Goal: Task Accomplishment & Management: Use online tool/utility

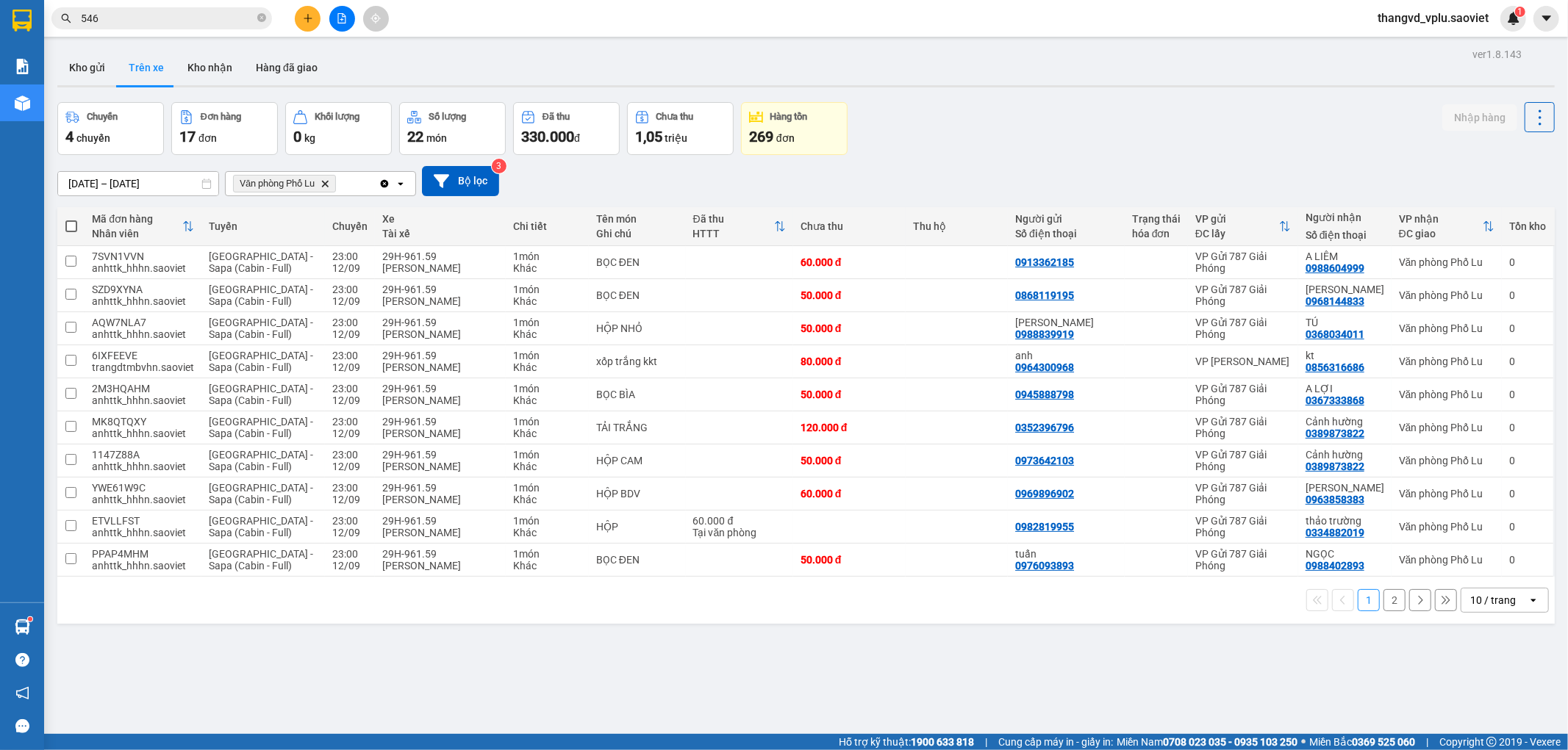
click at [1383, 610] on button "2" at bounding box center [1394, 600] width 22 height 22
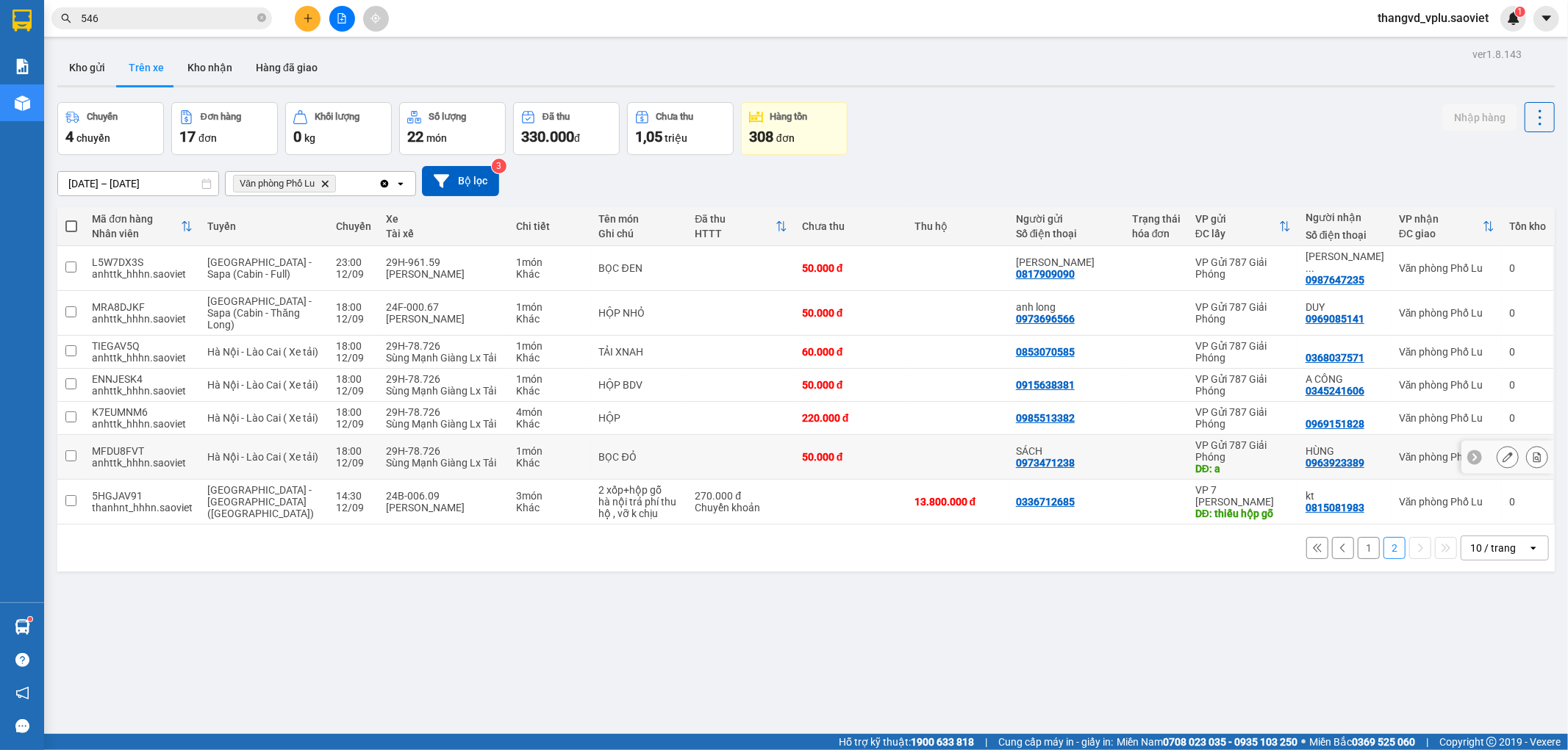
click at [402, 435] on td "29H-78.726 Sùng Mạnh Giàng Lx Tải" at bounding box center [443, 457] width 129 height 45
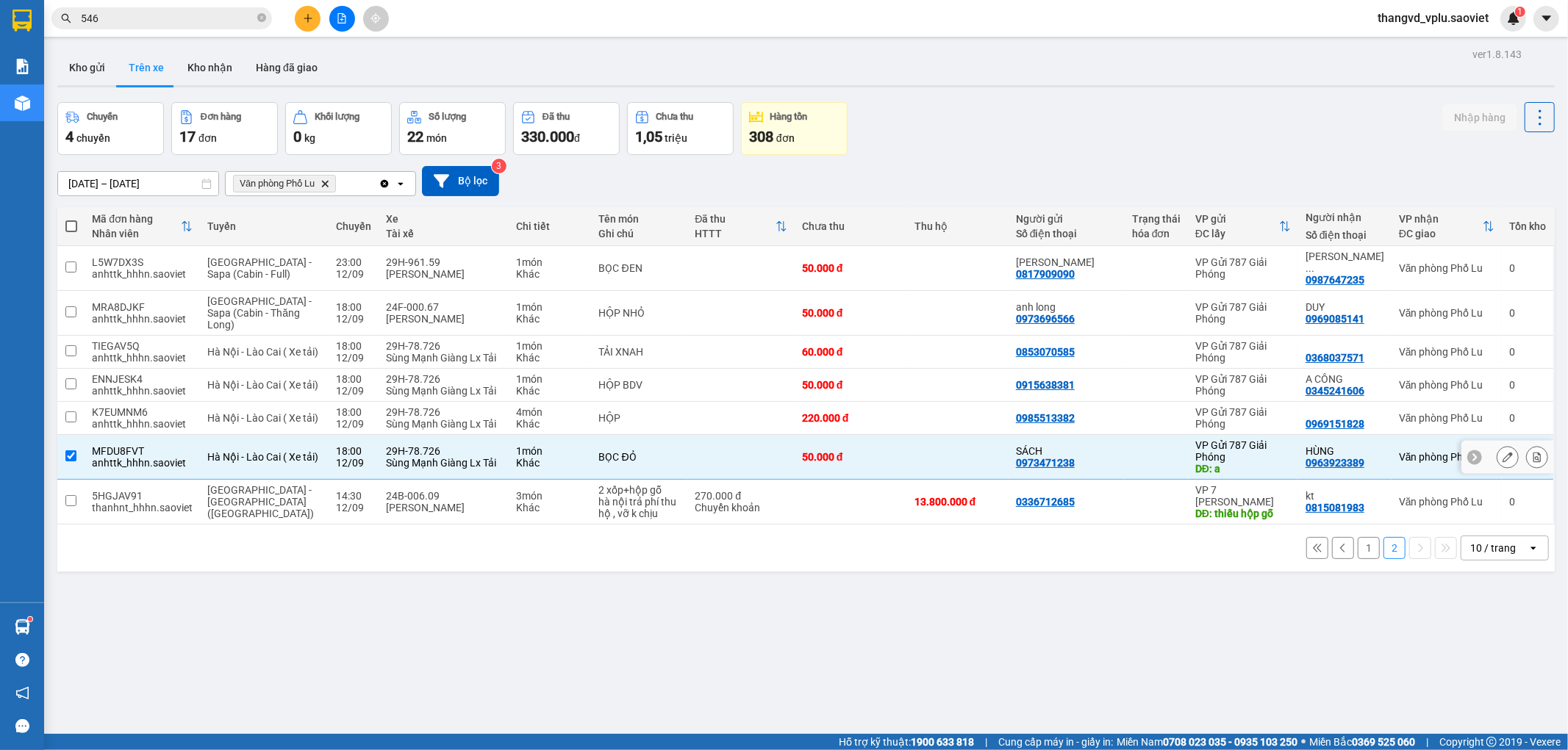
checkbox input "true"
click at [407, 388] on td "29H-78.726 Sùng Mạnh Giàng Lx Tải" at bounding box center [443, 385] width 129 height 33
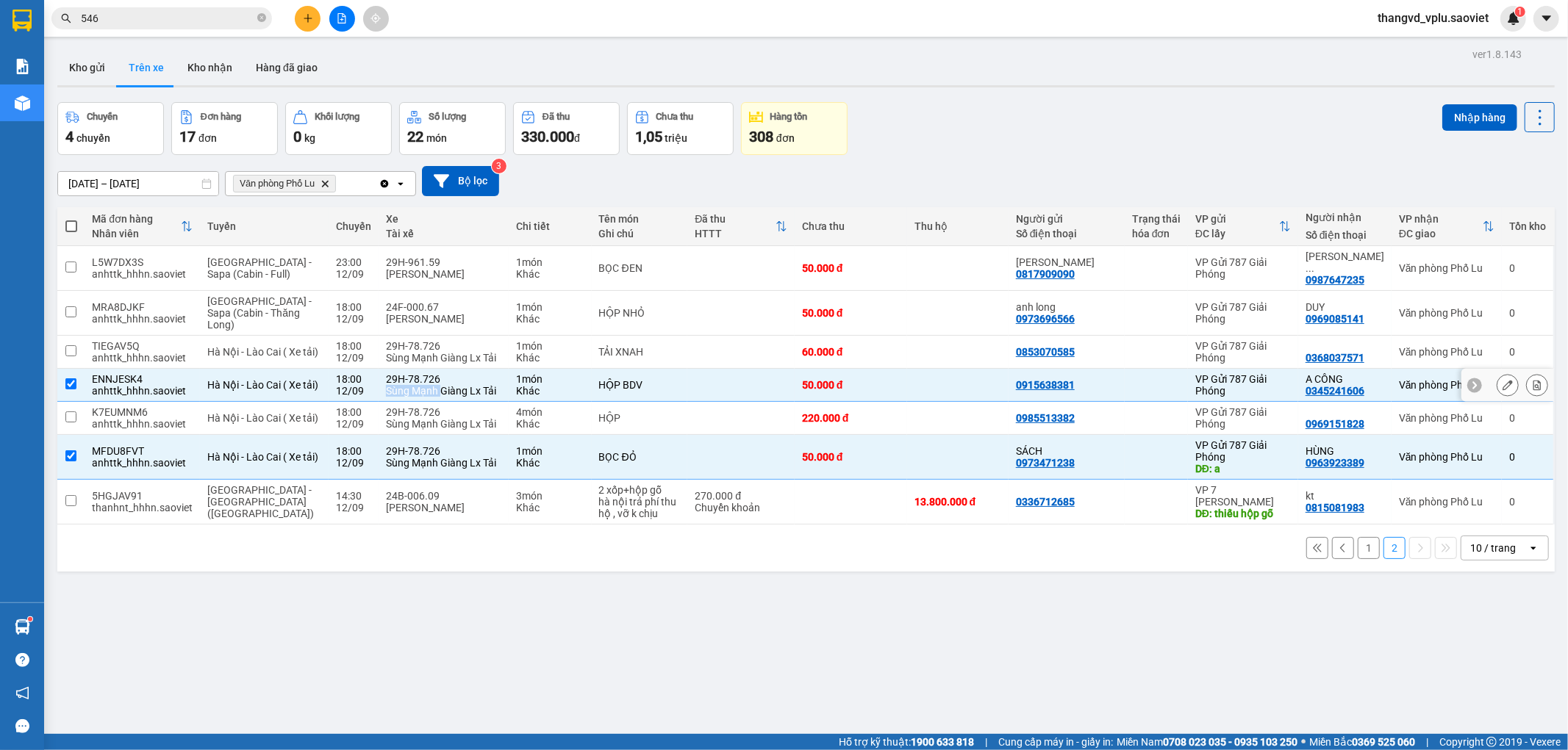
click at [406, 373] on div "29H-78.726 Sùng Mạnh Giàng Lx Tải" at bounding box center [444, 385] width 114 height 23
checkbox input "false"
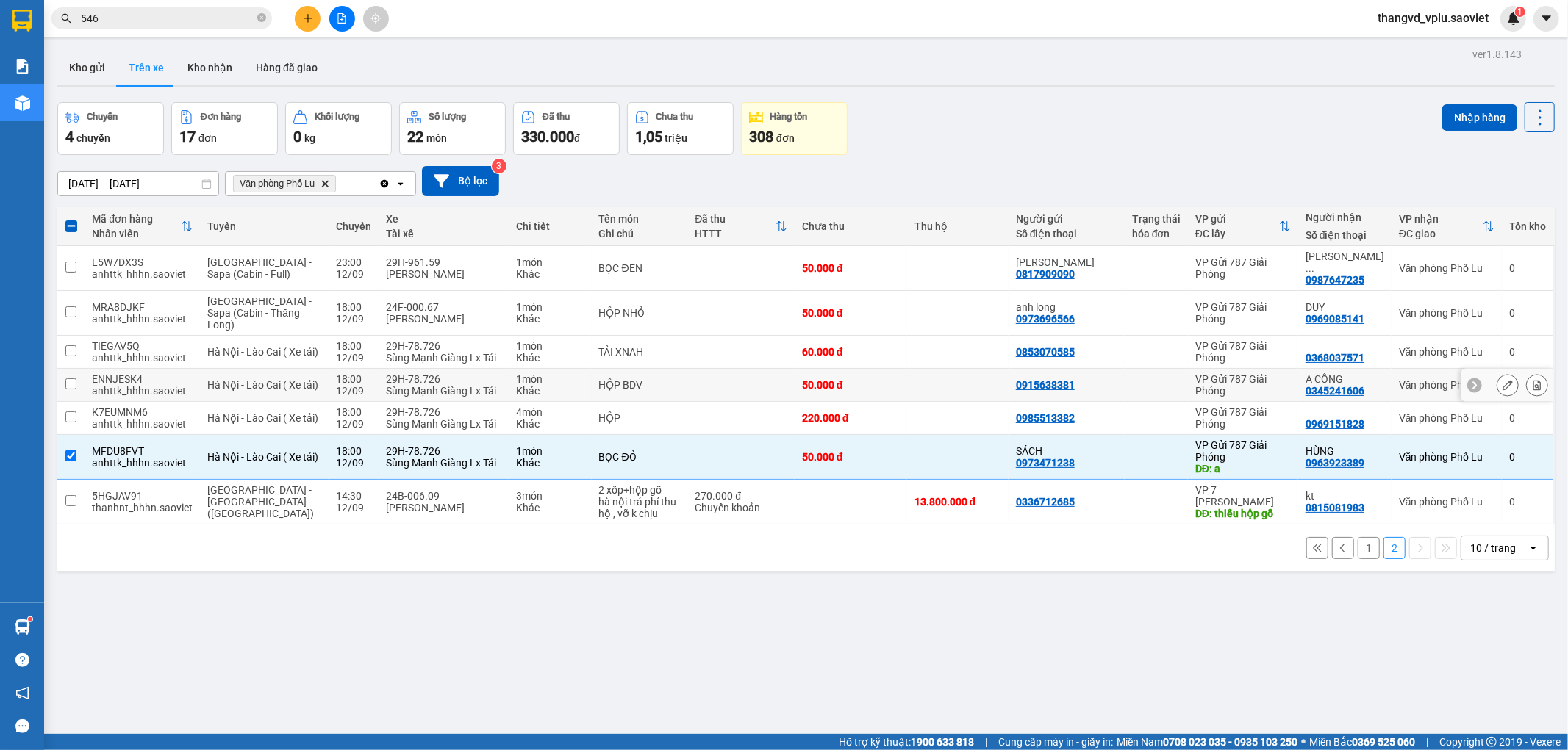
click at [403, 352] on div "Sùng Mạnh Giàng Lx Tải" at bounding box center [444, 359] width 114 height 12
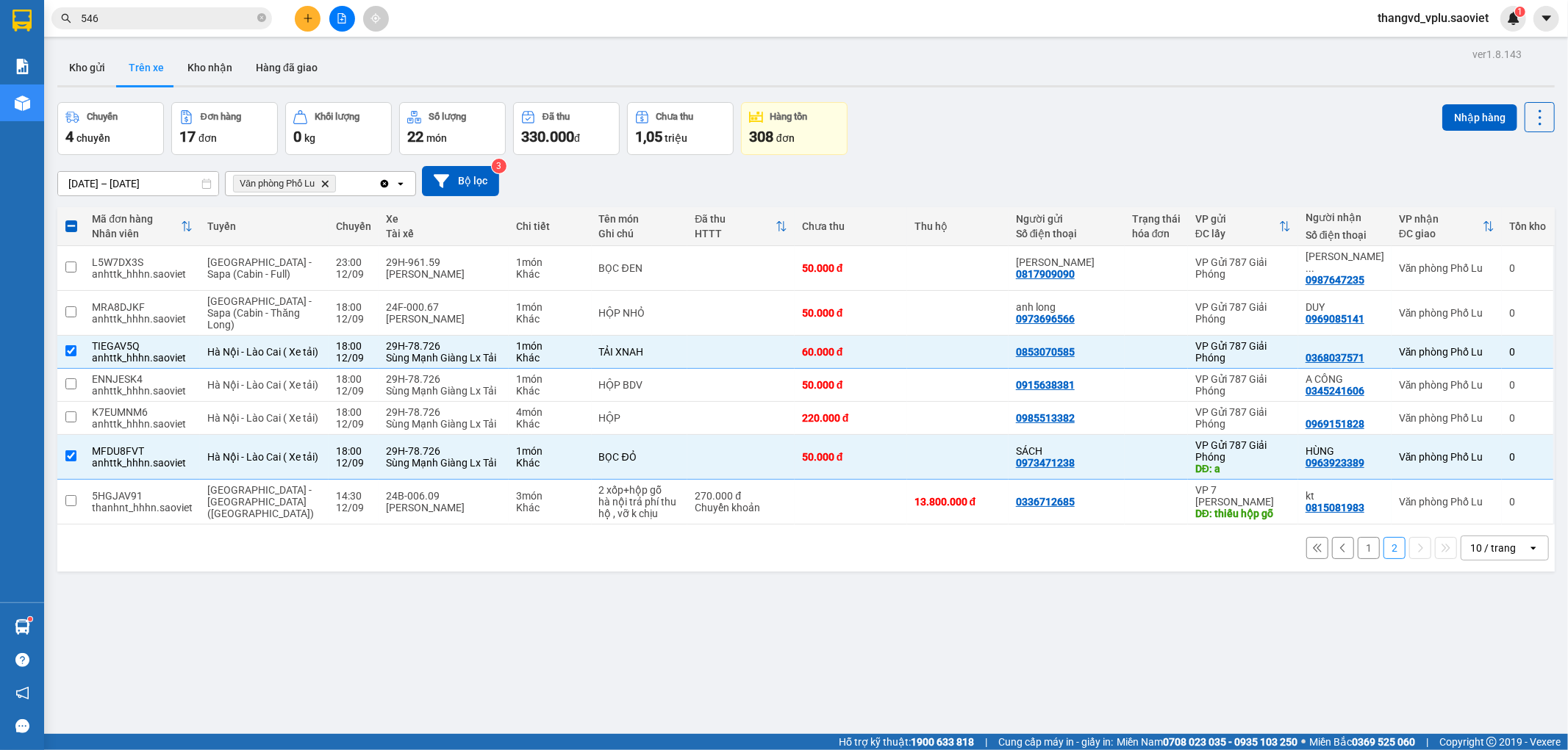
click at [1363, 537] on button "1" at bounding box center [1368, 547] width 22 height 22
checkbox input "false"
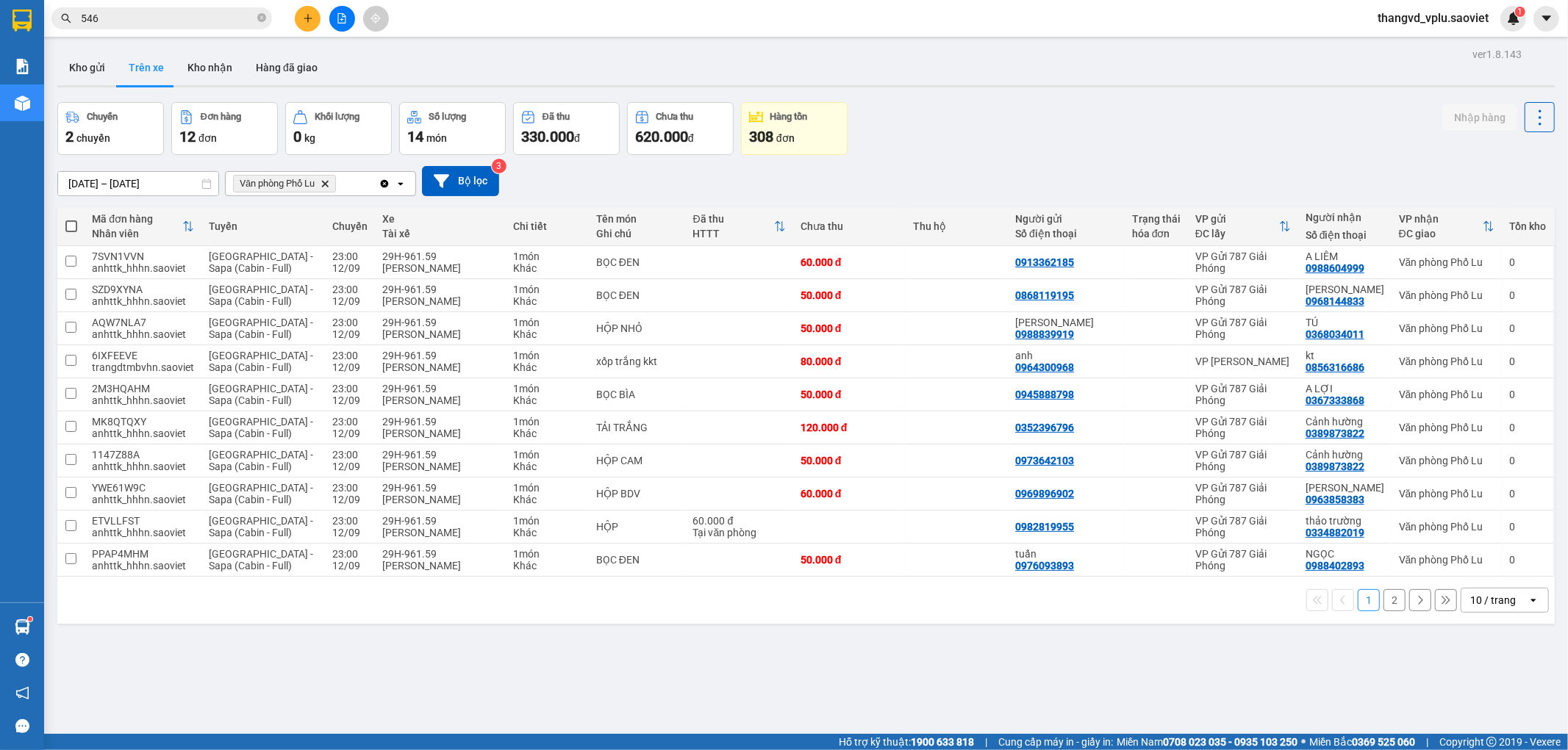
click at [1388, 608] on button "2" at bounding box center [1394, 600] width 22 height 22
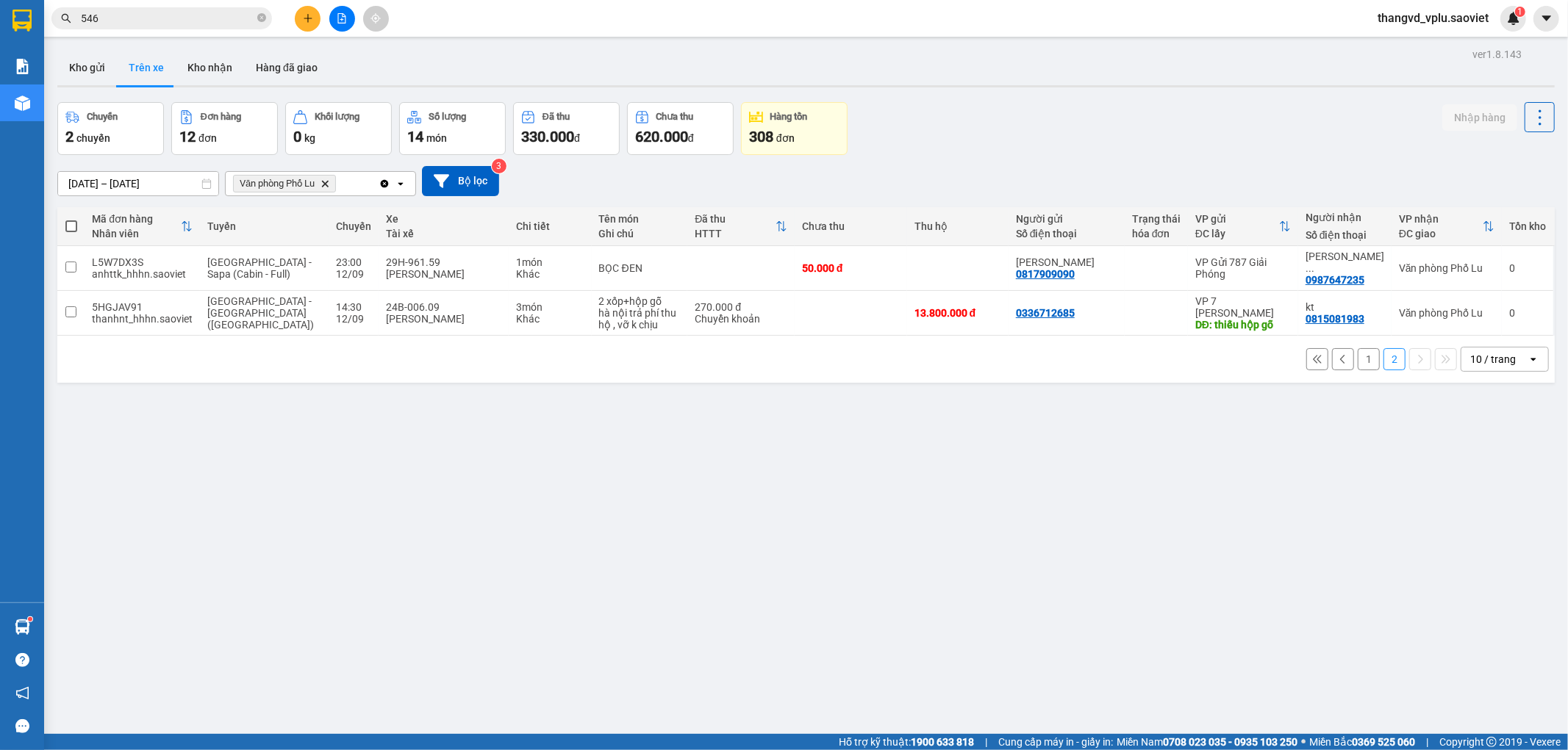
click at [1361, 348] on button "1" at bounding box center [1368, 359] width 22 height 22
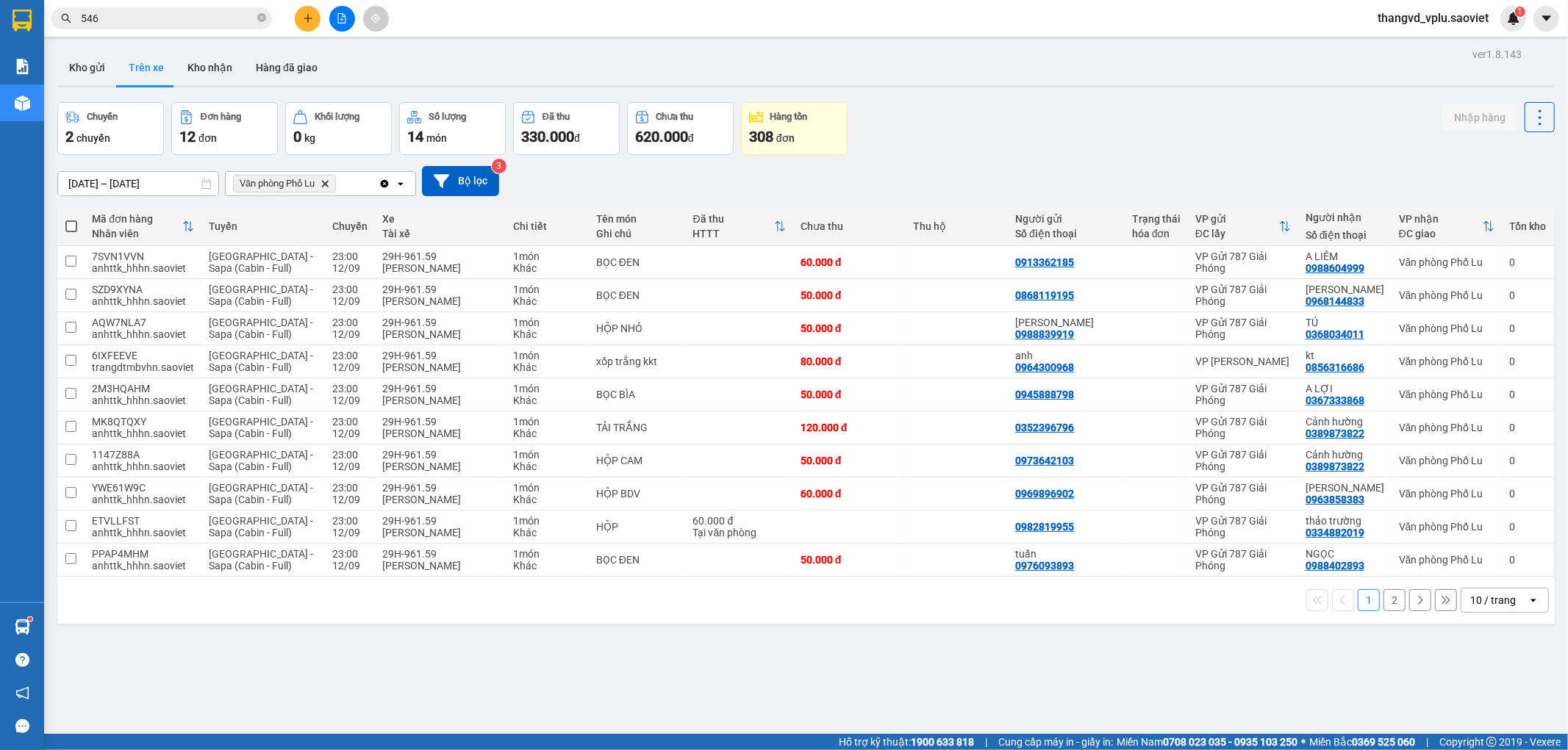
click at [1383, 605] on button "2" at bounding box center [1394, 600] width 22 height 22
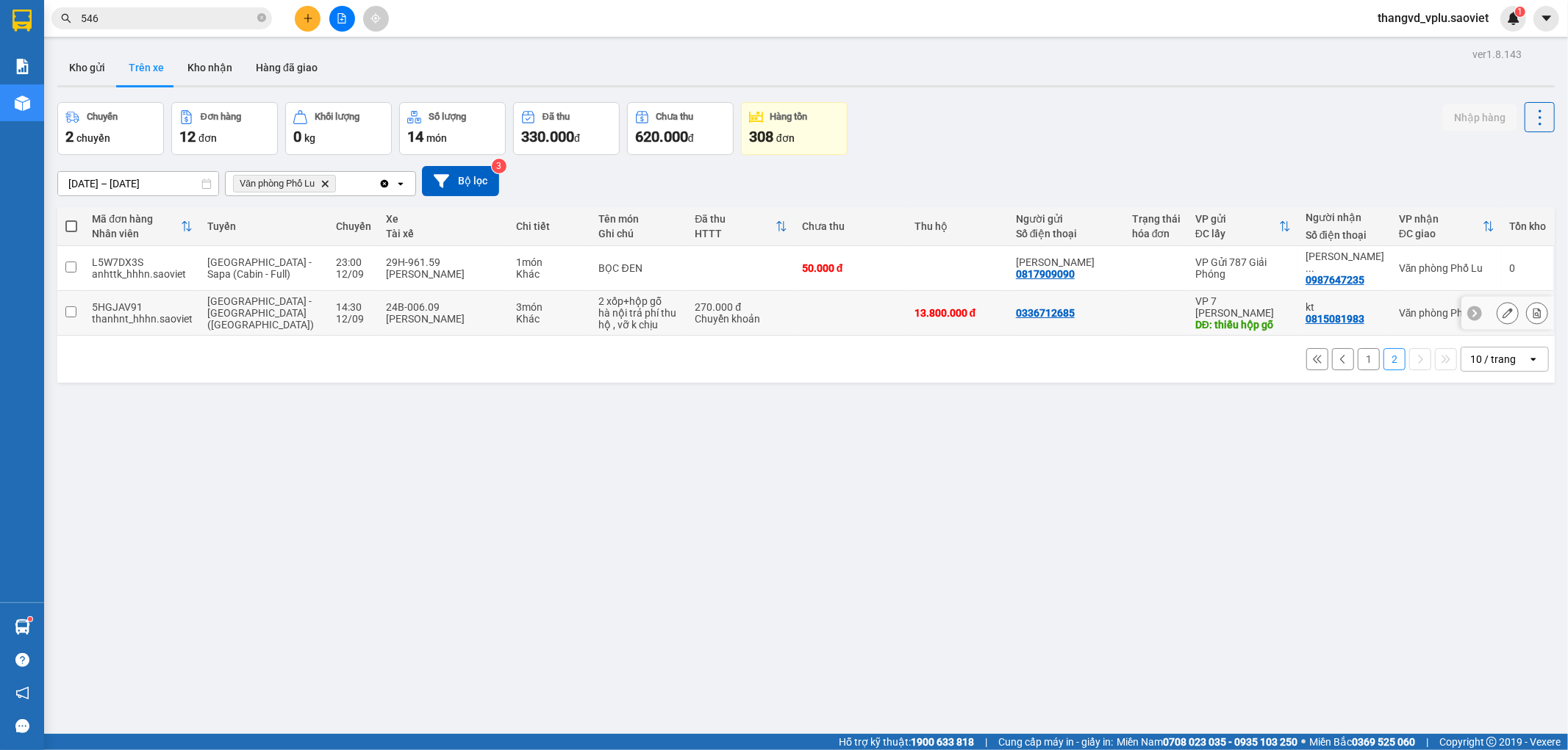
click at [796, 314] on td at bounding box center [851, 314] width 113 height 45
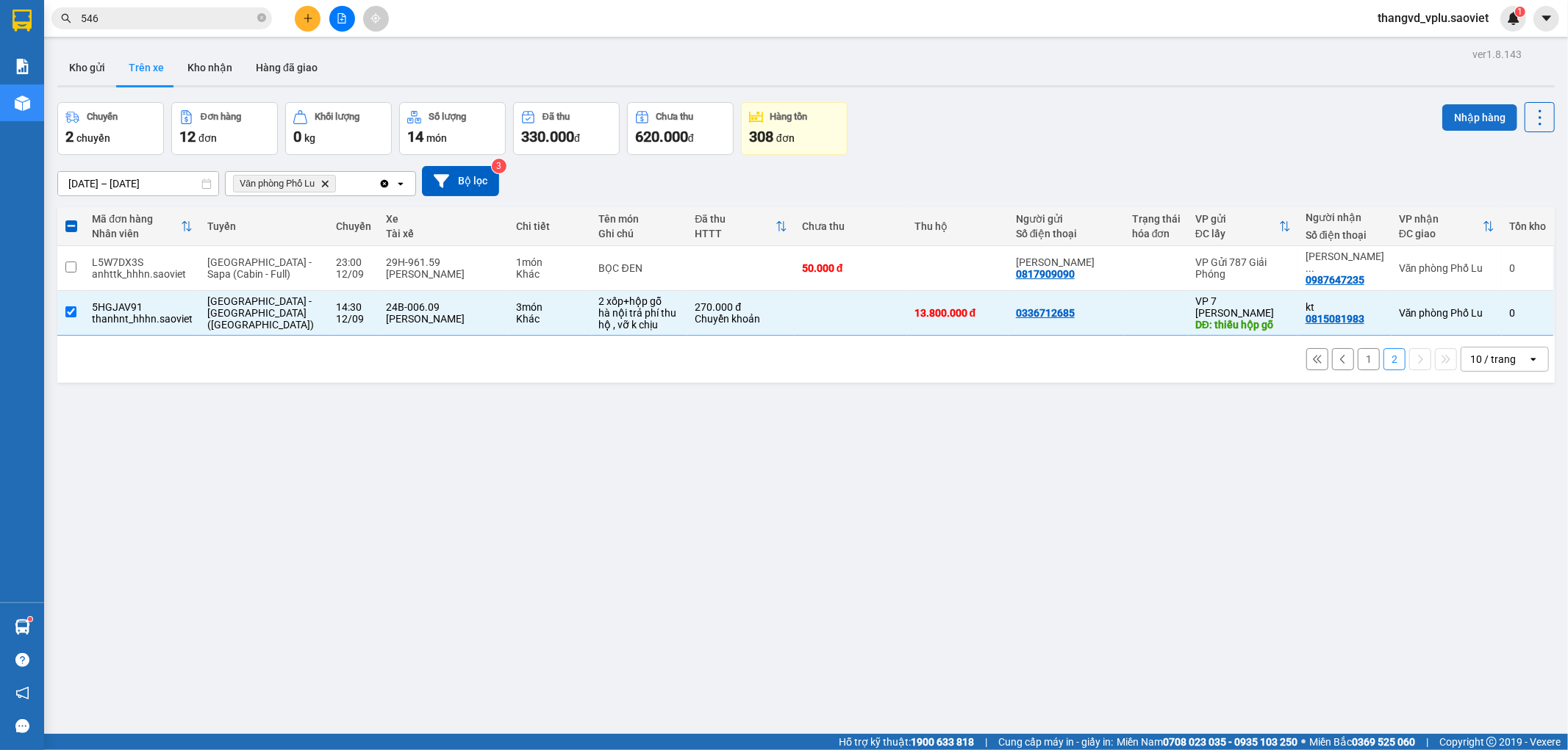
click at [1455, 118] on button "Nhập hàng" at bounding box center [1480, 118] width 75 height 27
checkbox input "false"
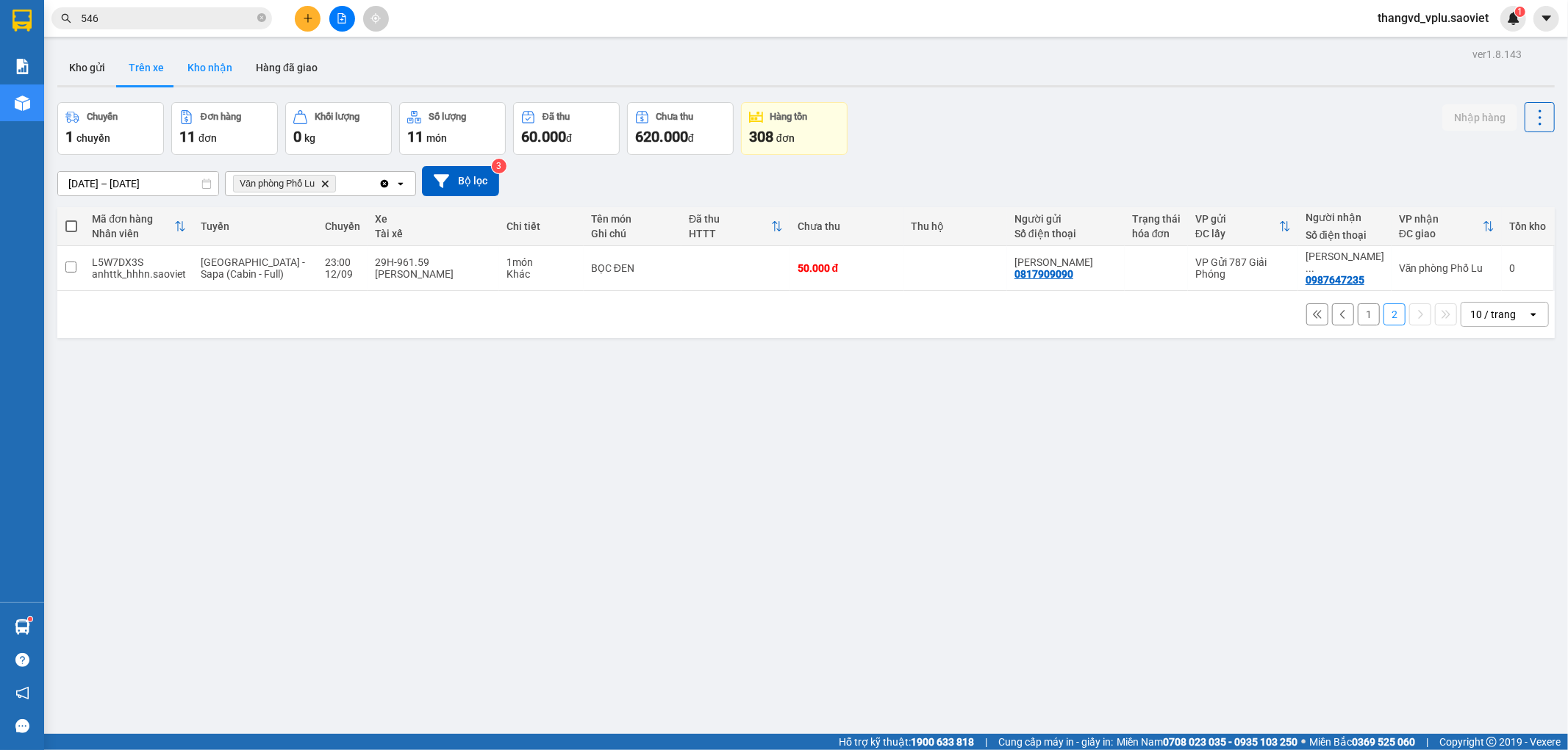
click at [198, 69] on button "Kho nhận" at bounding box center [210, 68] width 68 height 36
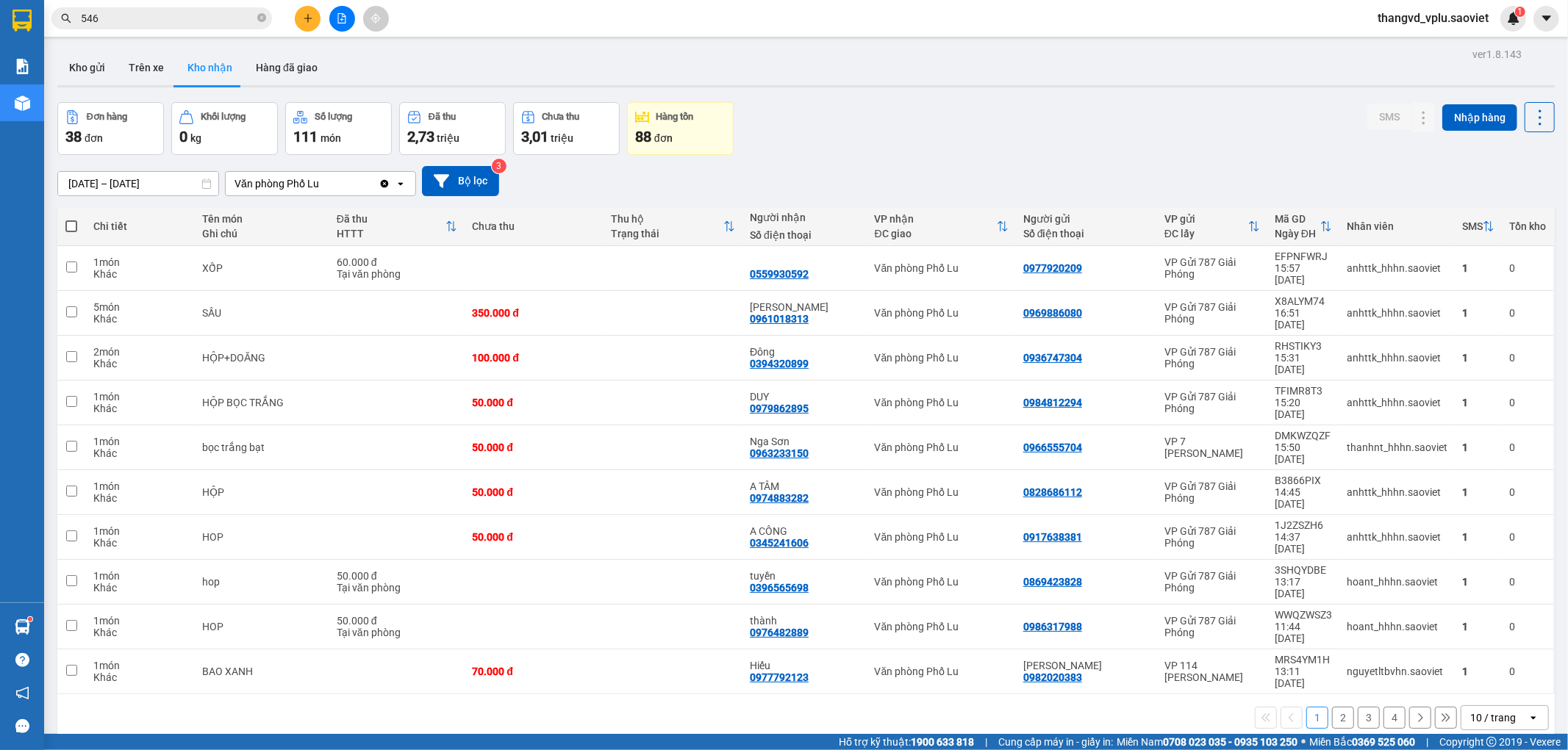
click at [1332, 707] on button "2" at bounding box center [1343, 717] width 22 height 22
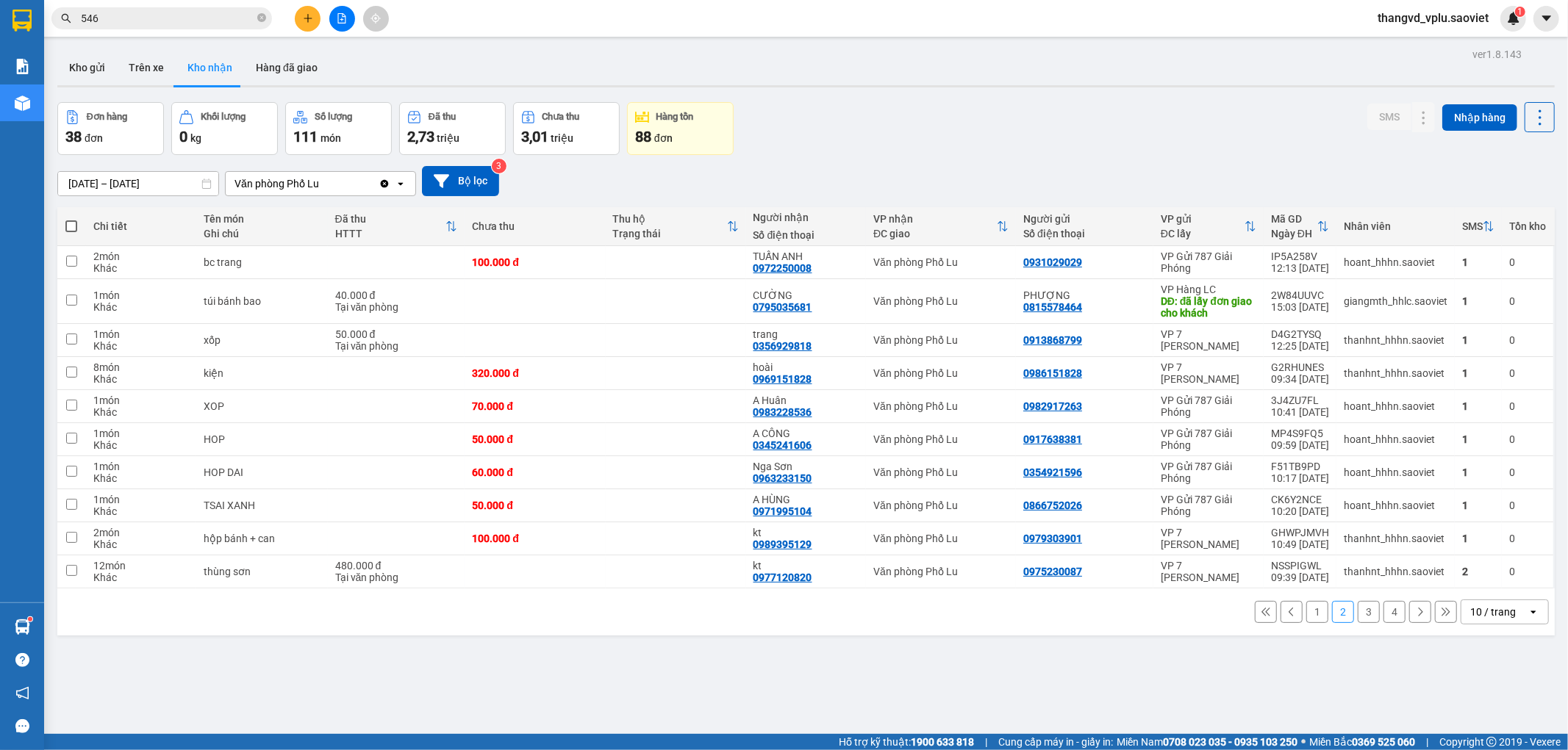
click at [1306, 611] on button "1" at bounding box center [1317, 611] width 22 height 22
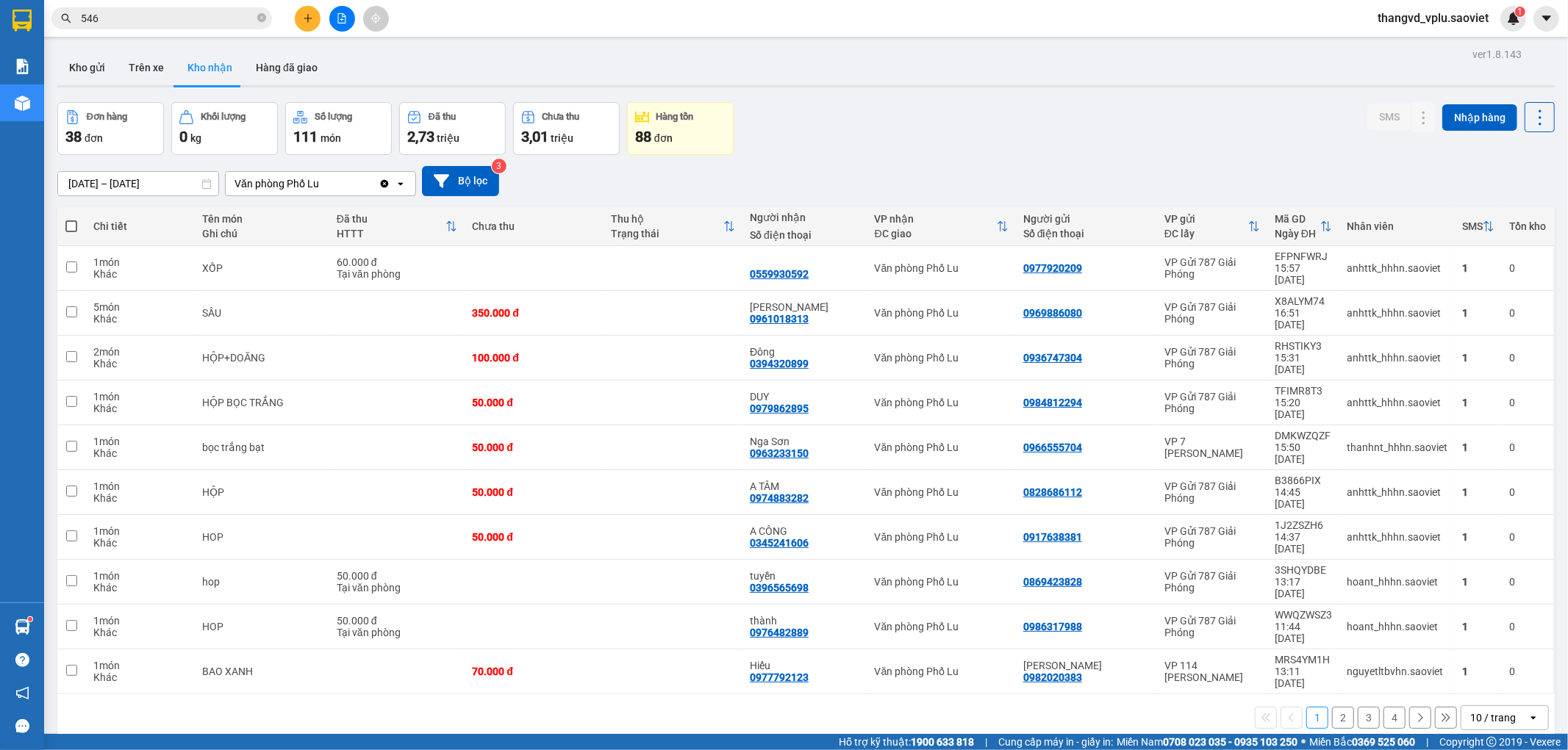
click at [166, 182] on input "[DATE] – [DATE]" at bounding box center [138, 184] width 160 height 23
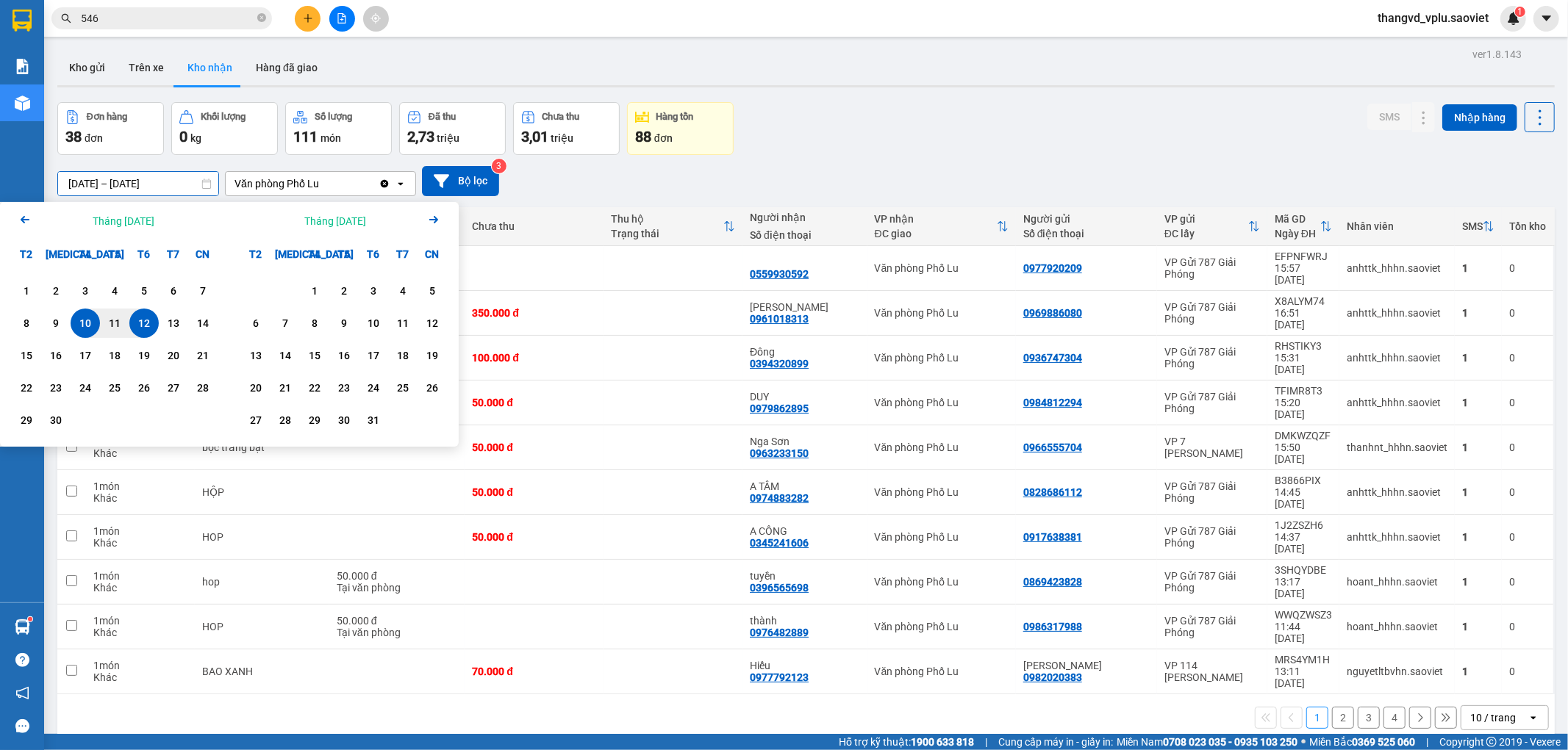
click at [146, 327] on div "12" at bounding box center [144, 323] width 21 height 17
click at [170, 328] on div "13" at bounding box center [173, 323] width 21 height 17
type input "[DATE] – [DATE]"
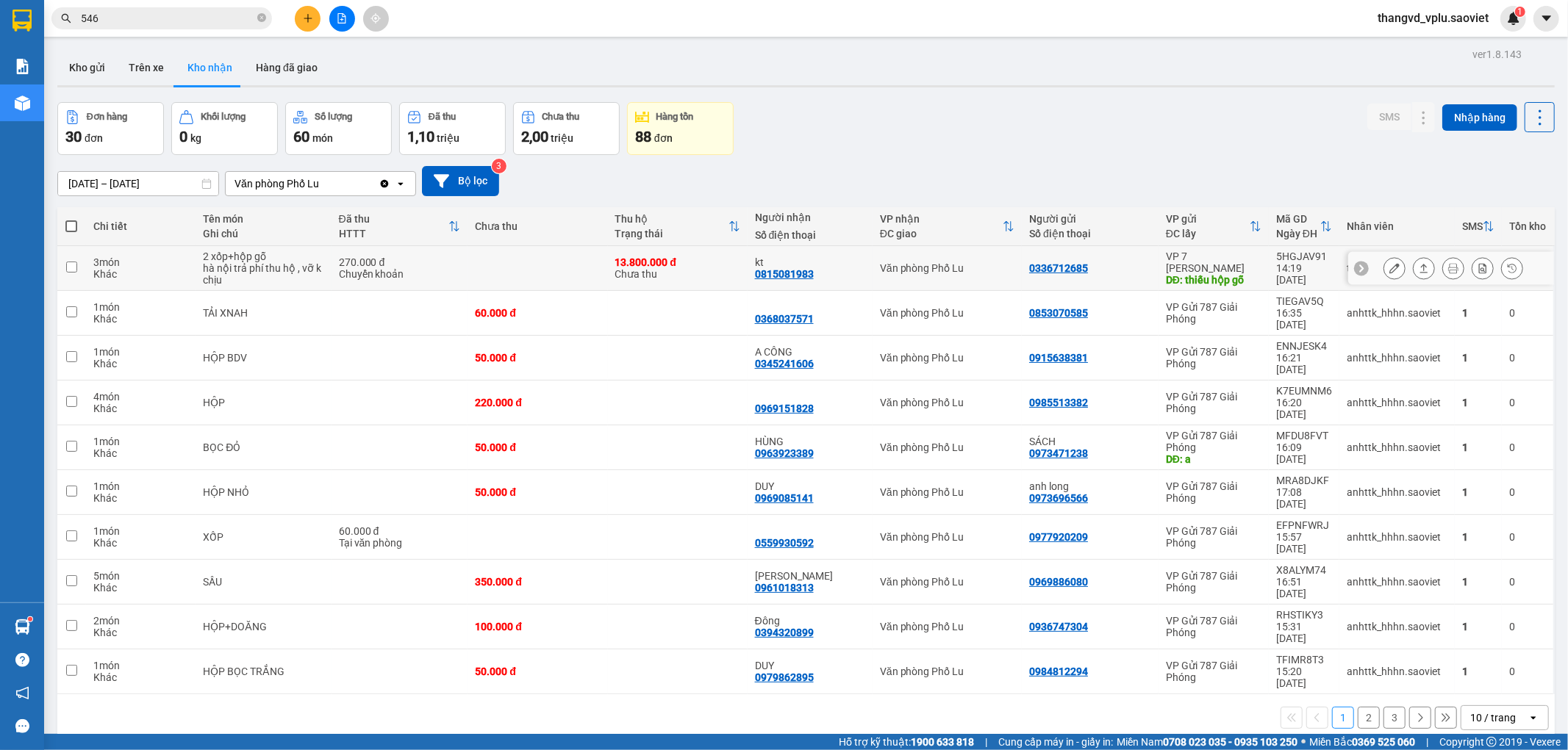
click at [1390, 270] on icon at bounding box center [1395, 268] width 10 height 10
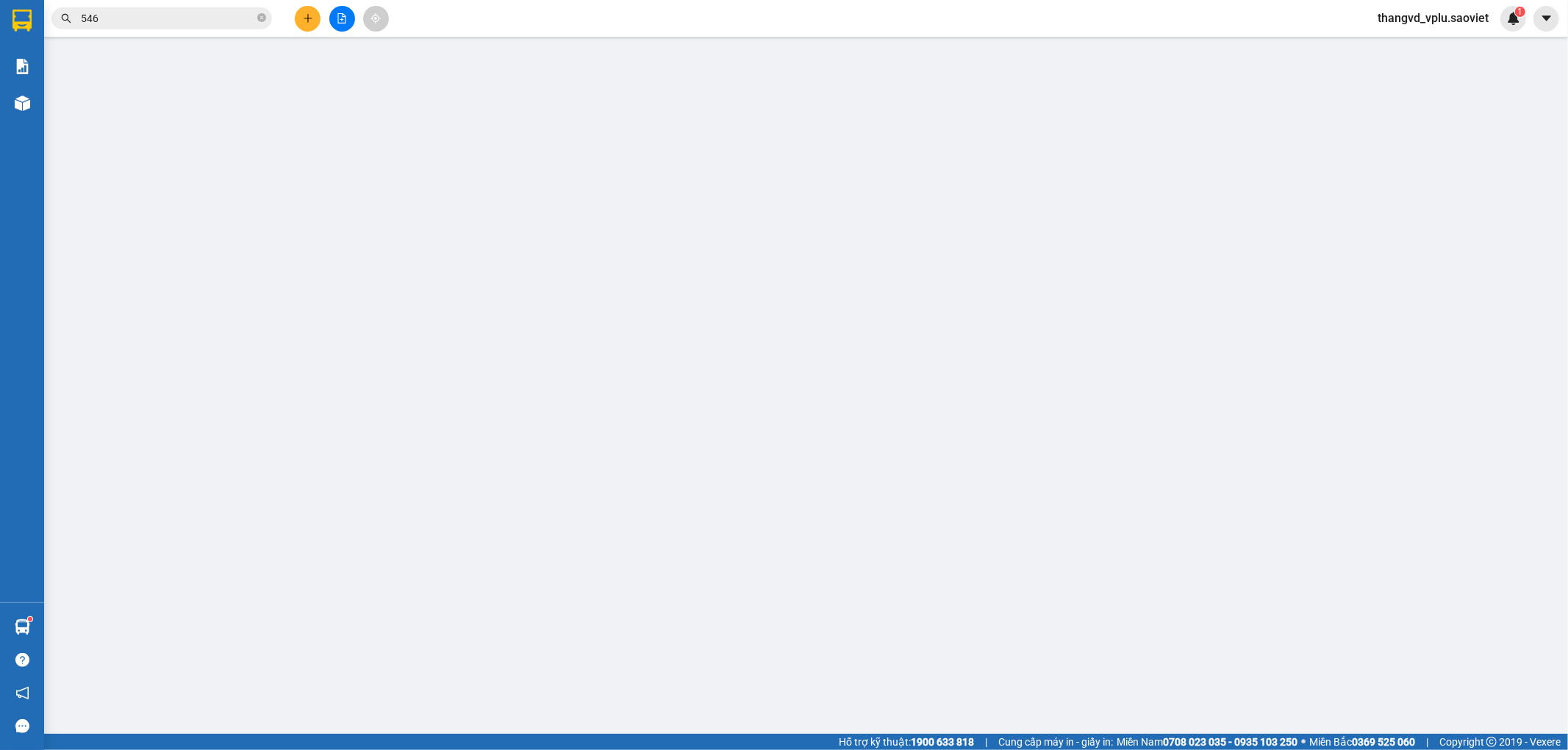
type input "0336712685"
type input "thiếu hộp gỗ"
type input "0815081983"
type input "kt"
type input "13.800.000"
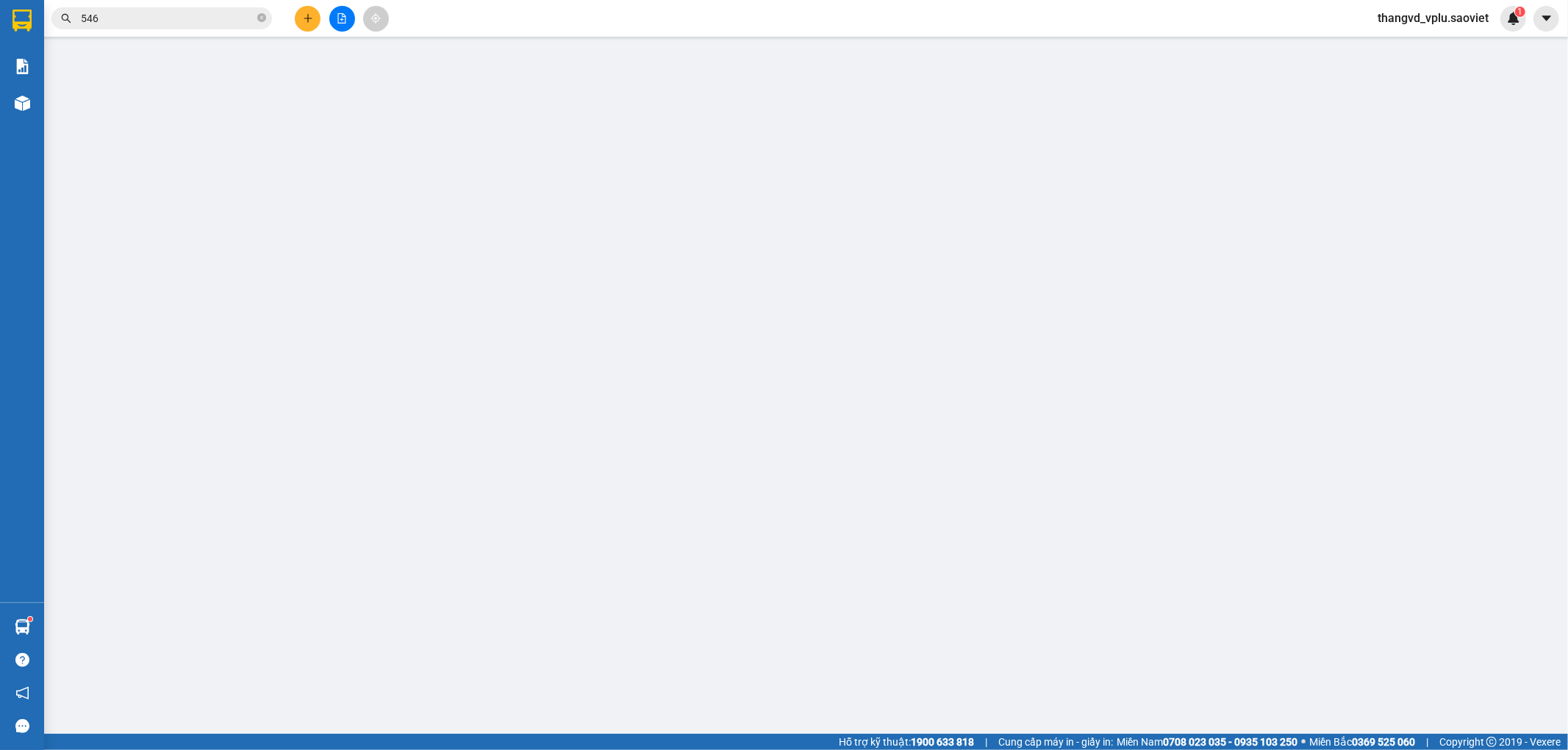
type input "70.000"
type input "270.000"
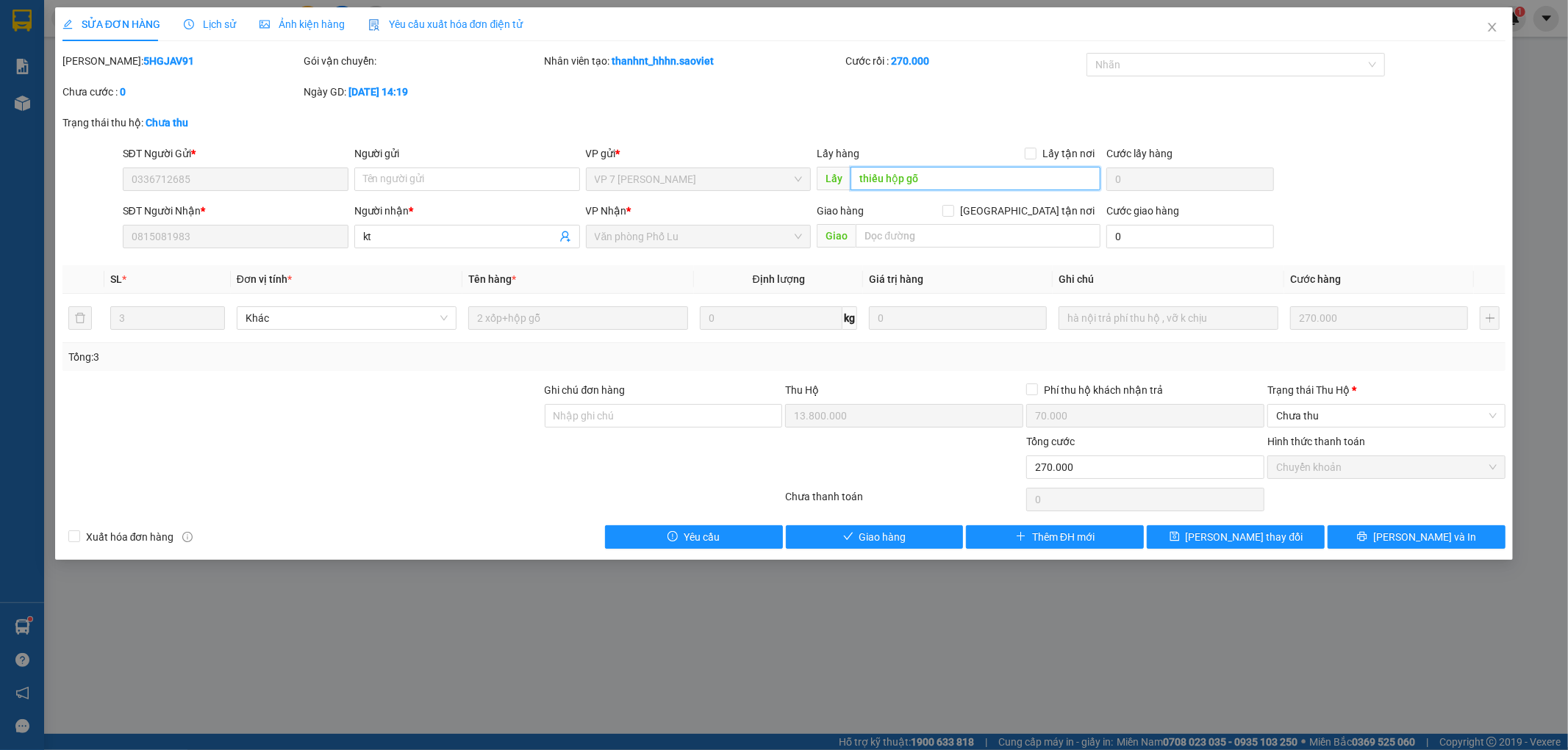
click at [916, 177] on input "thiếu hộp gỗ" at bounding box center [975, 178] width 250 height 23
type input "D"
type input "Đã lấy 2 xốp , còn 1 hộp gỗ"
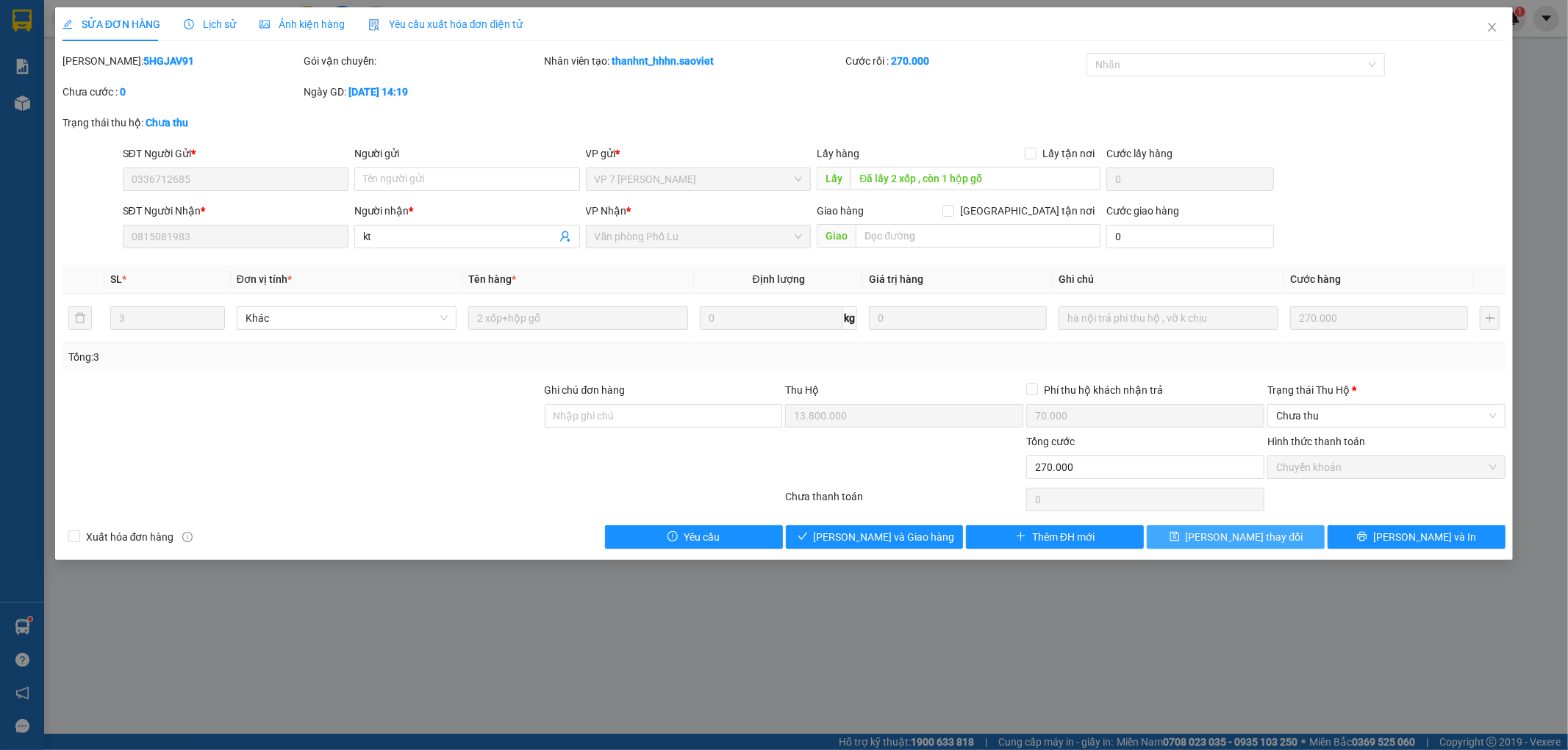
click at [1221, 534] on span "[PERSON_NAME] thay đổi" at bounding box center [1245, 537] width 118 height 16
